Goal: Task Accomplishment & Management: Complete application form

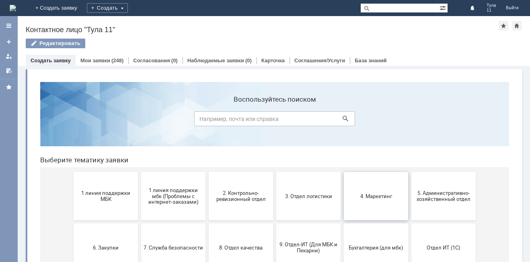
drag, startPoint x: 384, startPoint y: 203, endPoint x: 418, endPoint y: 278, distance: 83.0
click at [384, 203] on button "4. Маркетинг" at bounding box center [376, 196] width 64 height 48
click at [454, 201] on span "5. Административно-хозяйственный отдел" at bounding box center [444, 196] width 60 height 12
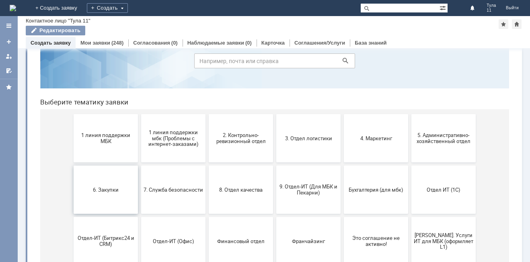
click at [104, 198] on button "6. Закупки" at bounding box center [106, 190] width 64 height 48
click at [317, 149] on button "3. Отдел логистики" at bounding box center [308, 138] width 64 height 48
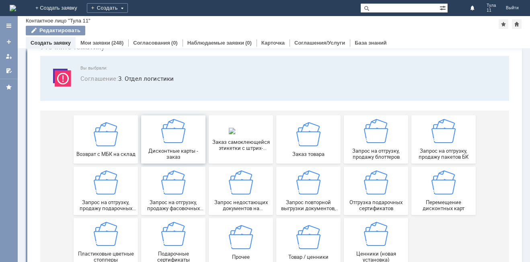
click at [173, 136] on img at bounding box center [173, 131] width 24 height 24
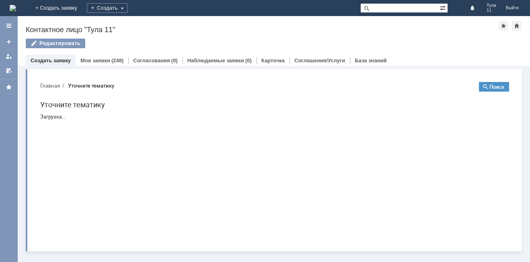
scroll to position [0, 0]
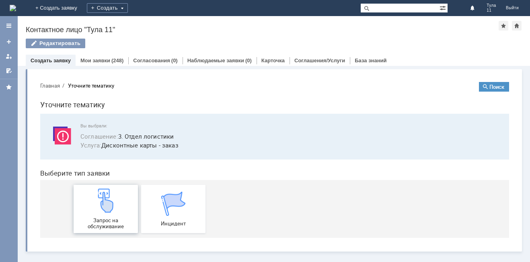
click at [121, 220] on span "Запрос на обслуживание" at bounding box center [106, 224] width 60 height 12
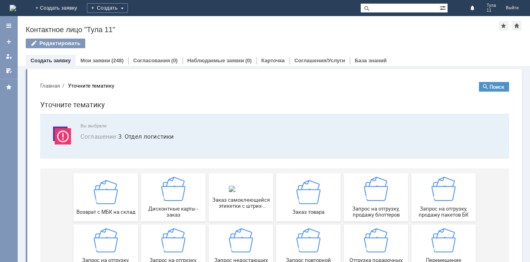
scroll to position [40, 0]
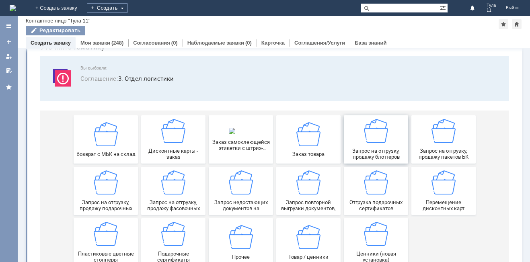
click at [350, 153] on span "Запрос на отгрузку, продажу блоттеров" at bounding box center [377, 154] width 60 height 12
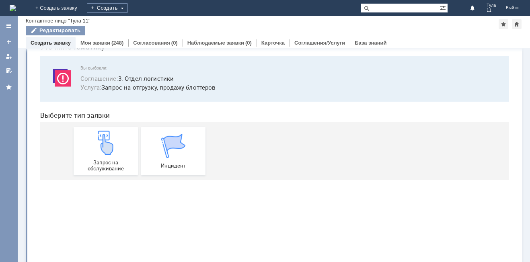
scroll to position [0, 0]
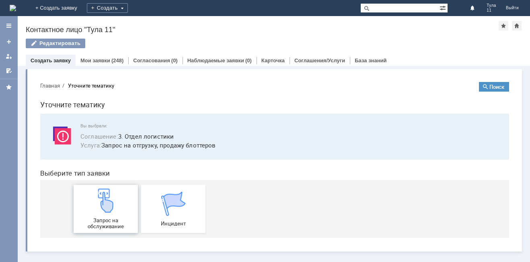
click at [116, 203] on img at bounding box center [106, 201] width 24 height 24
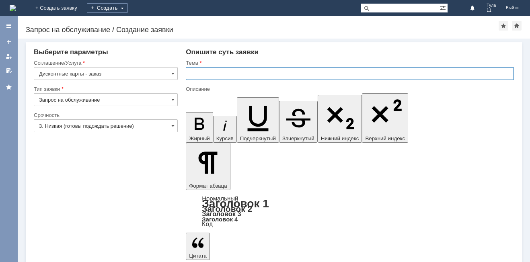
click at [204, 68] on input "text" at bounding box center [350, 73] width 328 height 13
type input "МБК Тула11, дисконтные карты"
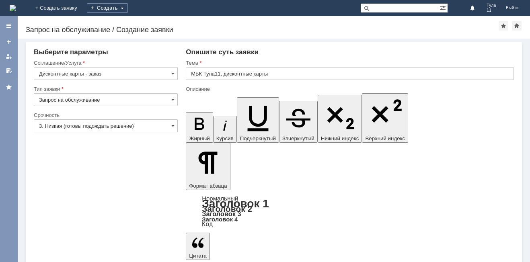
click at [97, 124] on input "3. Низкая (готовы подождать решение)" at bounding box center [106, 126] width 144 height 13
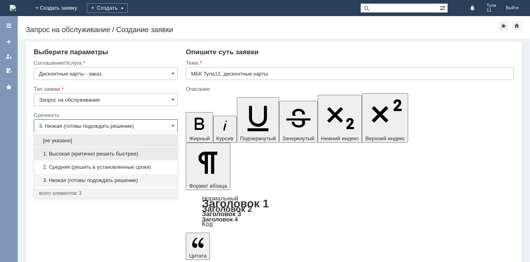
click at [91, 153] on span "1. Высокая (критично решить быстрее)" at bounding box center [106, 154] width 134 height 6
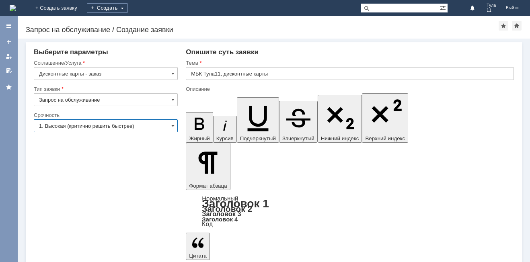
type input "1. Высокая (критично решить быстрее)"
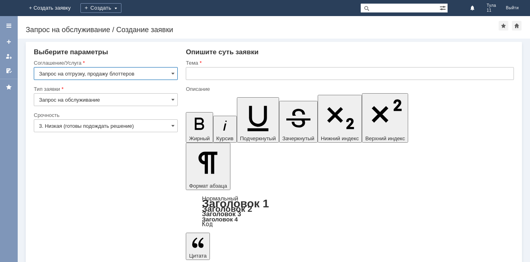
click at [235, 73] on input "text" at bounding box center [350, 73] width 328 height 13
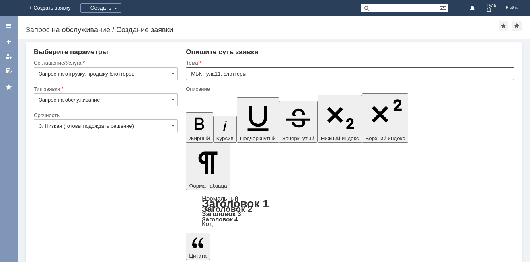
type input "МБК Тула11, блоттеры"
click at [71, 130] on input "3. Низкая (готовы подождать решение)" at bounding box center [106, 126] width 144 height 13
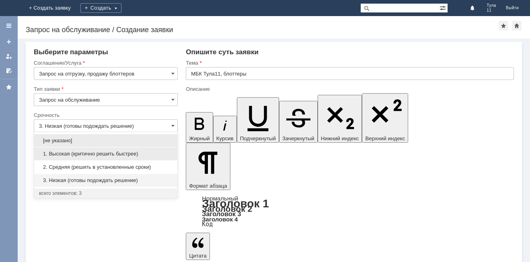
click at [68, 150] on div "1. Высокая (критично решить быстрее)" at bounding box center [105, 154] width 143 height 13
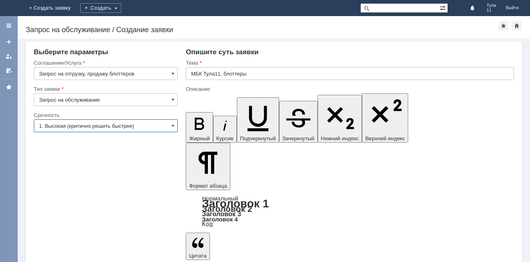
type input "1. Высокая (критично решить быстрее)"
